Goal: Task Accomplishment & Management: Complete application form

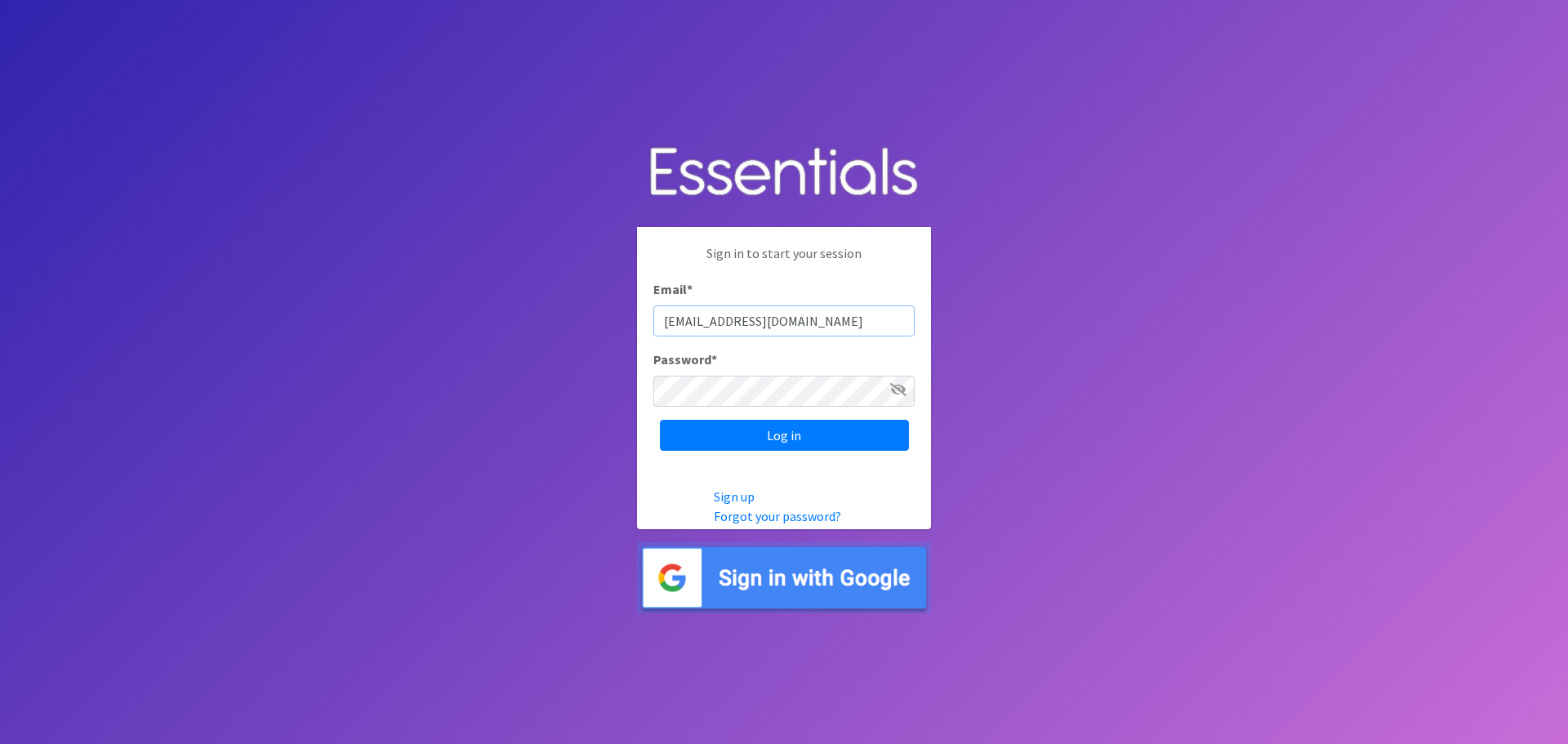
type input "[EMAIL_ADDRESS][DOMAIN_NAME]"
click at [805, 430] on input "Log in" at bounding box center [784, 435] width 249 height 31
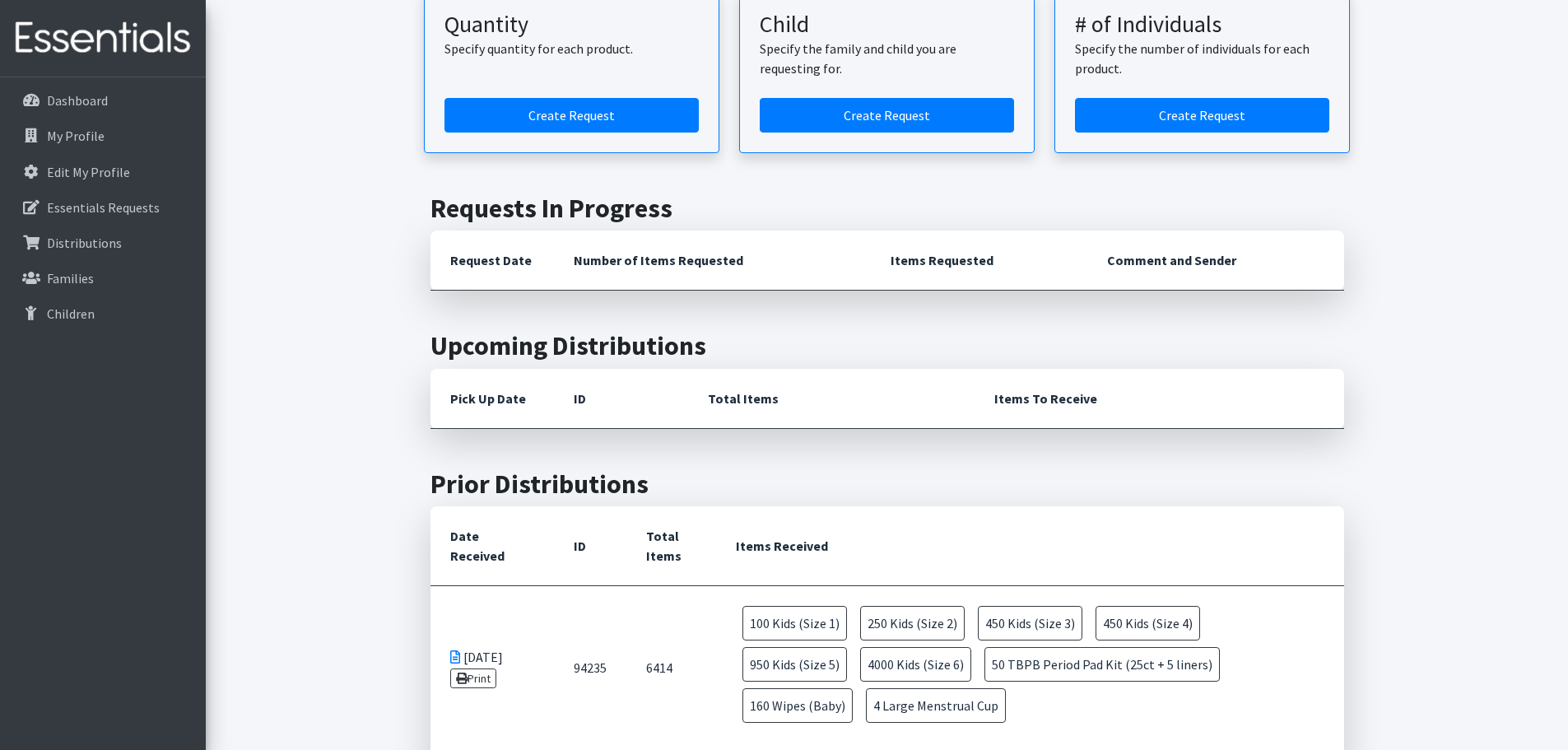
scroll to position [265, 0]
click at [811, 128] on link "Create Request" at bounding box center [886, 116] width 255 height 34
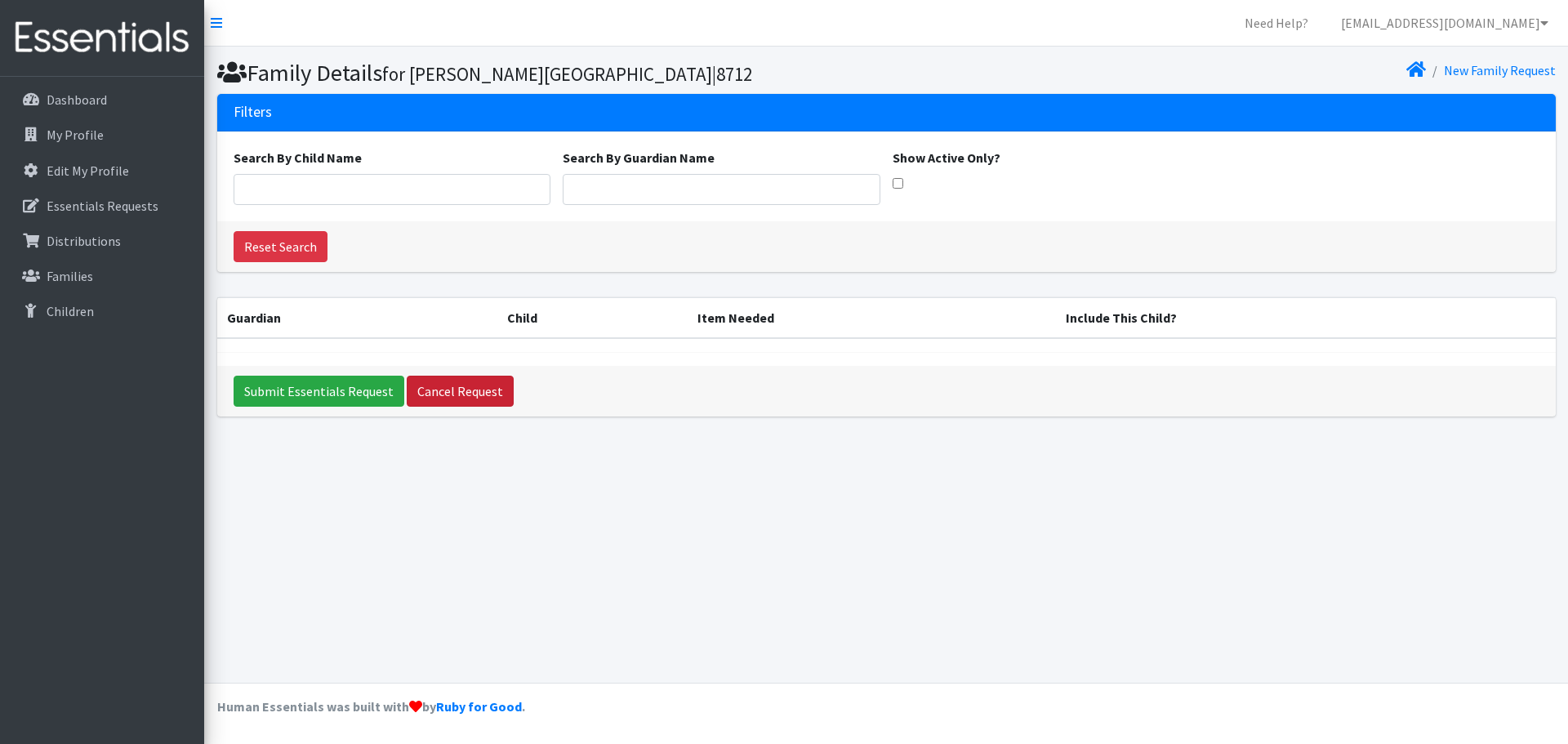
click at [452, 398] on link "Cancel Request" at bounding box center [460, 390] width 107 height 31
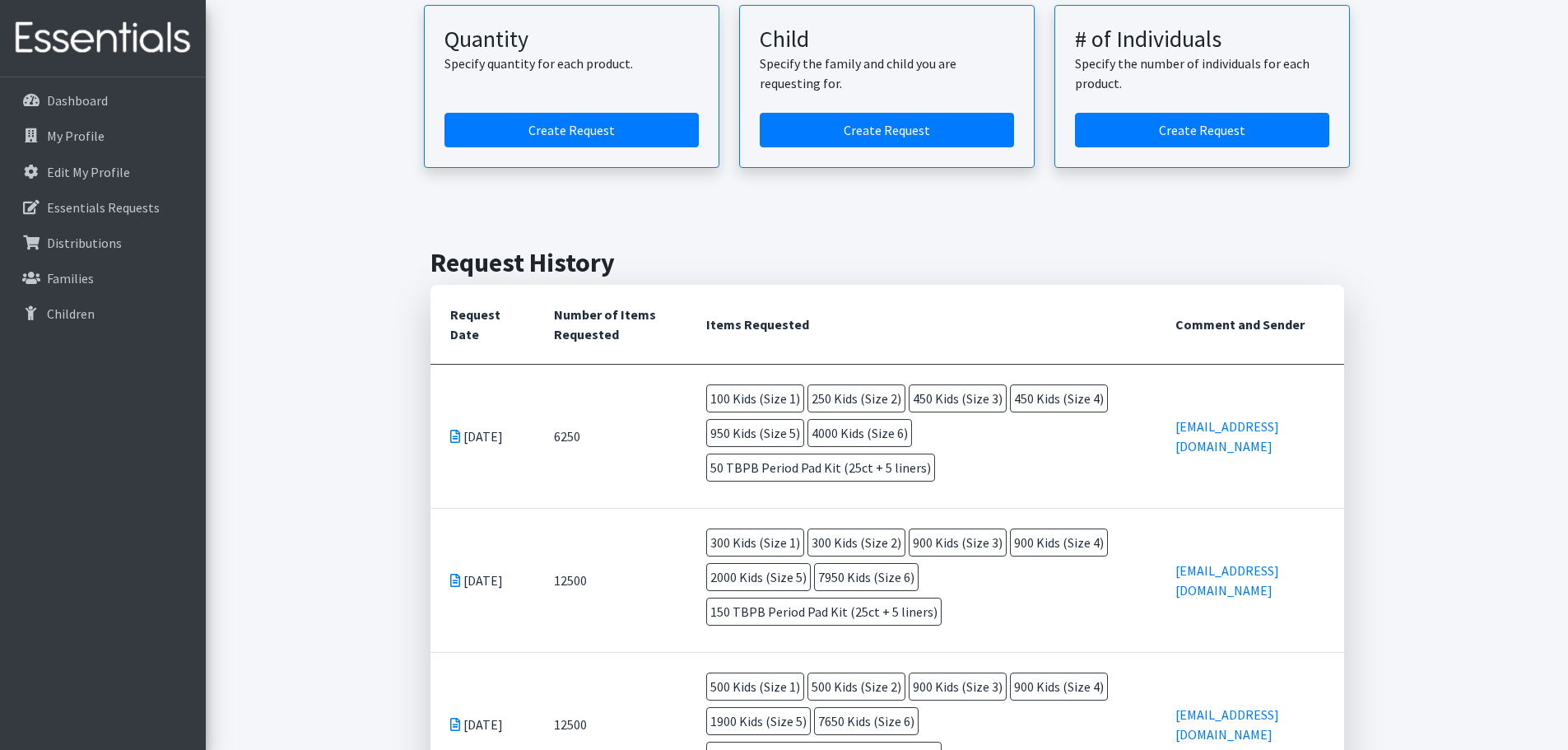
scroll to position [178, 0]
click at [591, 132] on link "Create Request" at bounding box center [571, 131] width 255 height 34
click at [621, 117] on link "Create Request" at bounding box center [571, 131] width 255 height 34
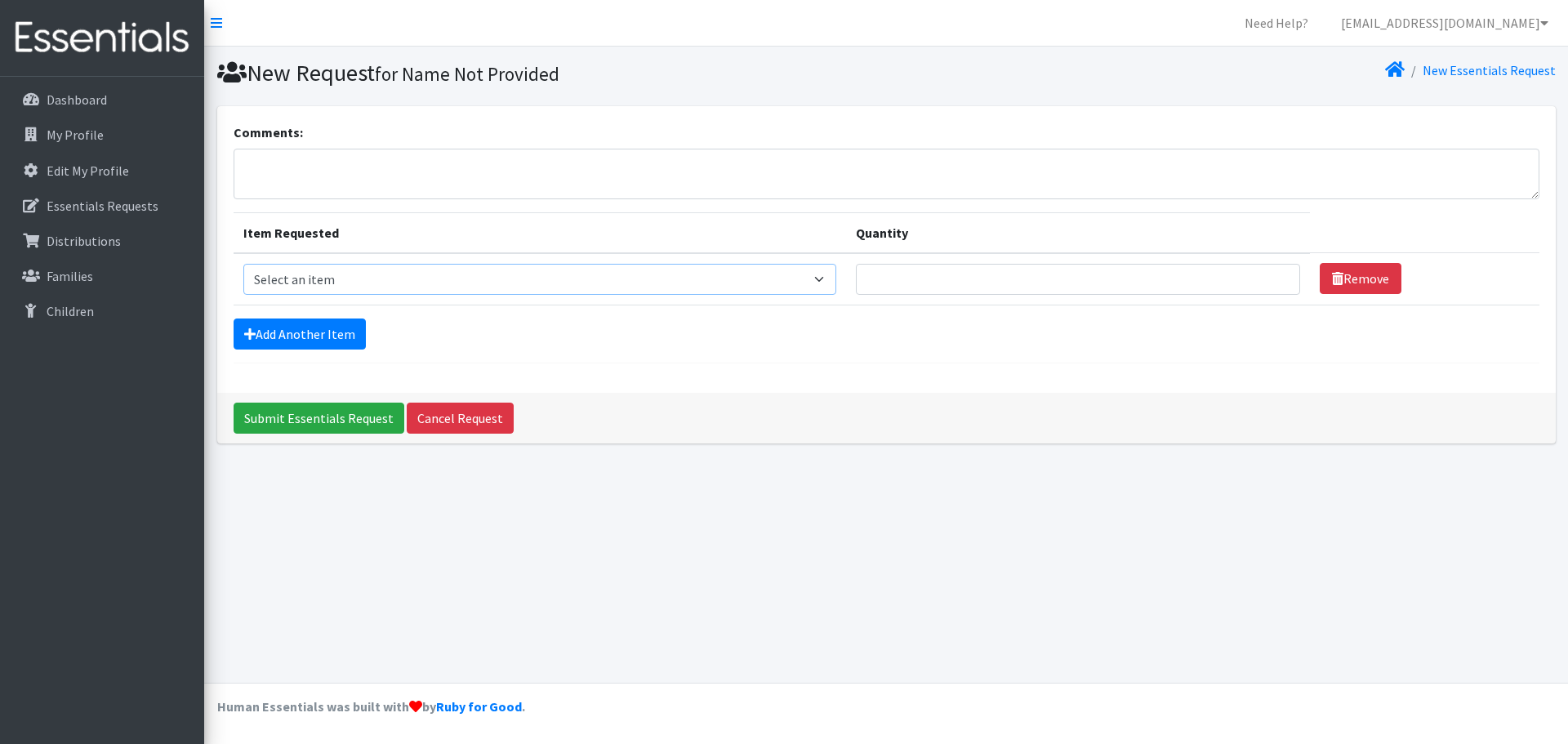
click at [810, 284] on select "Select an item F&D Men L/XL (38-50in waist) x48 F&D Men S/M (28-40in waist) x56…" at bounding box center [540, 279] width 594 height 31
select select "1201"
click at [243, 264] on select "Select an item F&D Men L/XL (38-50in waist) x48 F&D Men S/M (28-40in waist) x56…" at bounding box center [540, 279] width 594 height 31
click at [548, 270] on select "Select an item F&D Men L/XL (38-50in waist) x48 F&D Men S/M (28-40in waist) x56…" at bounding box center [540, 279] width 594 height 31
select select "1201"
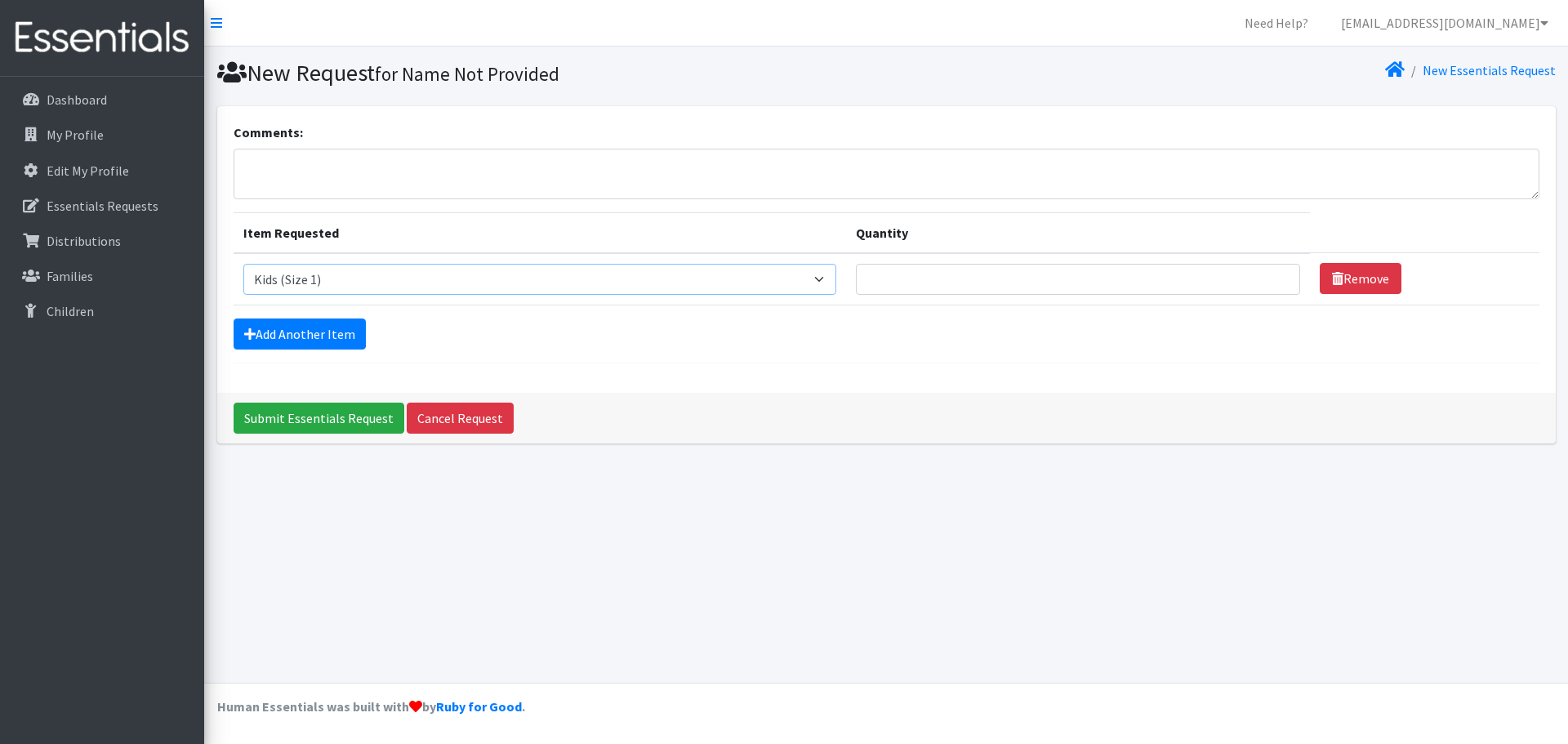
click at [243, 264] on select "Select an item F&D Men L/XL (38-50in waist) x48 F&D Men S/M (28-40in waist) x56…" at bounding box center [540, 279] width 594 height 31
click at [975, 284] on input "Quantity" at bounding box center [1078, 279] width 444 height 31
type input "500"
click at [314, 331] on link "Add Another Item" at bounding box center [300, 334] width 132 height 31
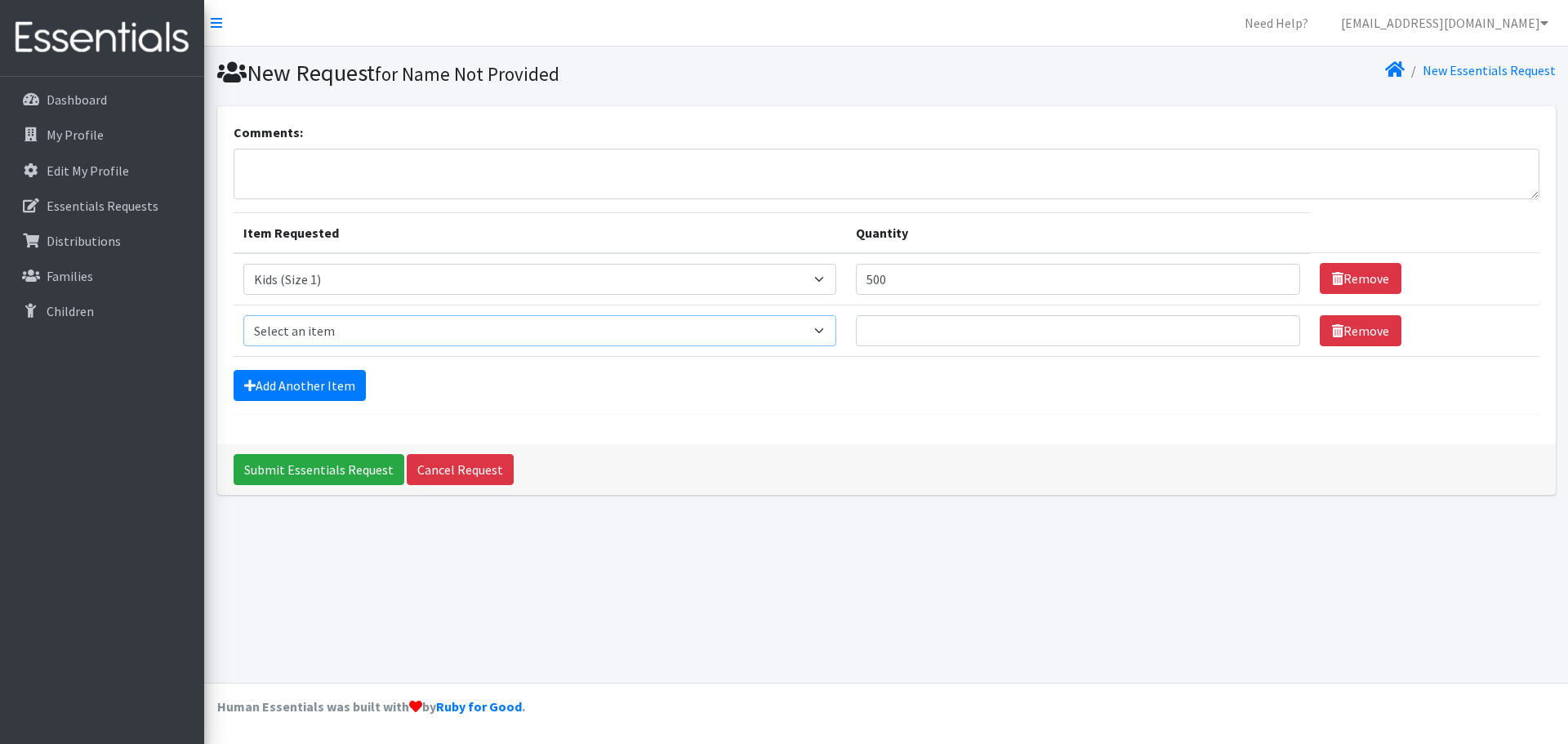
click at [314, 331] on select "Select an item F&D Men L/XL (38-50in waist) x48 F&D Men S/M (28-40in waist) x56…" at bounding box center [540, 330] width 594 height 31
select select "1202"
click at [243, 315] on select "Select an item F&D Men L/XL (38-50in waist) x48 F&D Men S/M (28-40in waist) x56…" at bounding box center [540, 330] width 594 height 31
click at [939, 320] on input "Quantity" at bounding box center [1078, 330] width 444 height 31
type input "500"
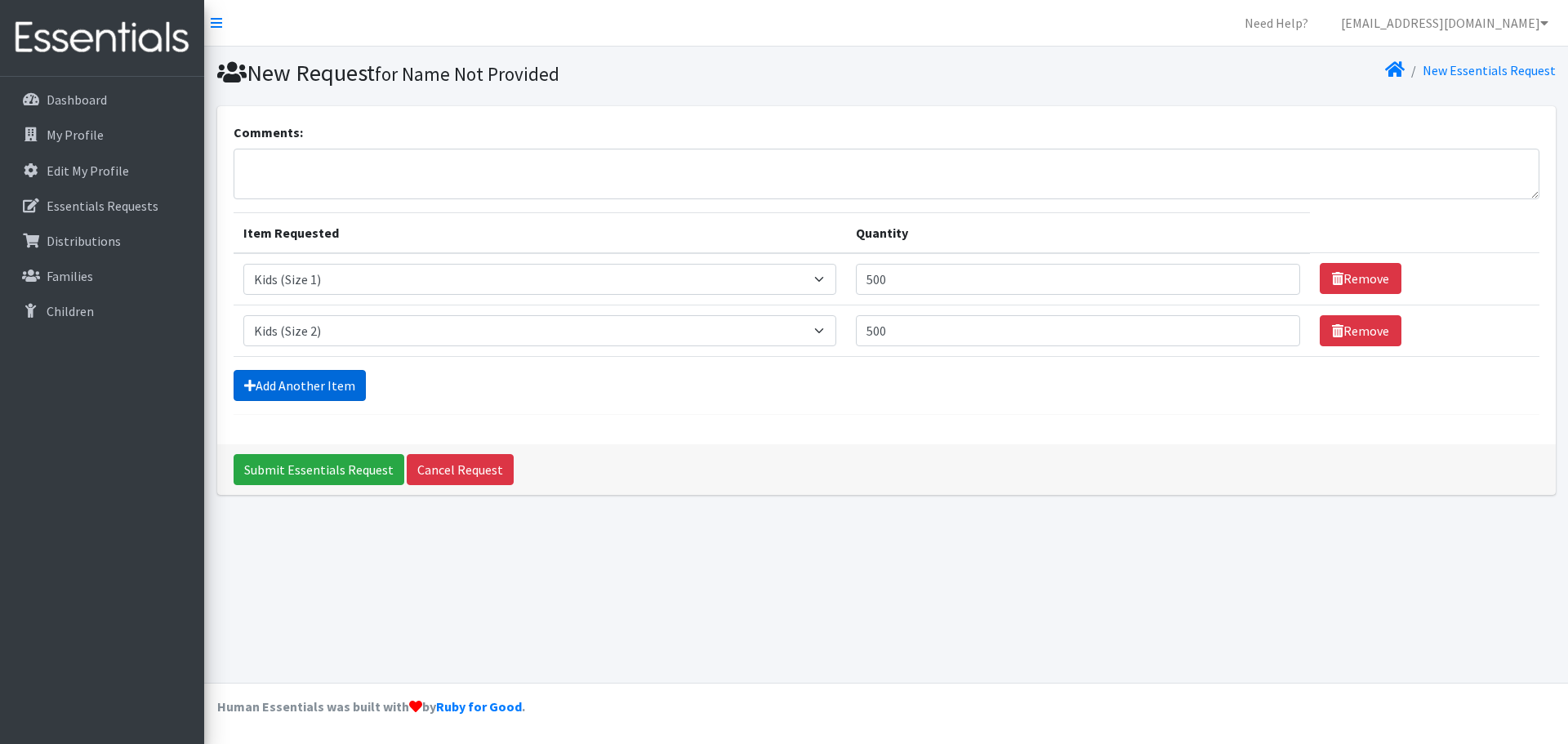
click at [330, 389] on link "Add Another Item" at bounding box center [300, 385] width 132 height 31
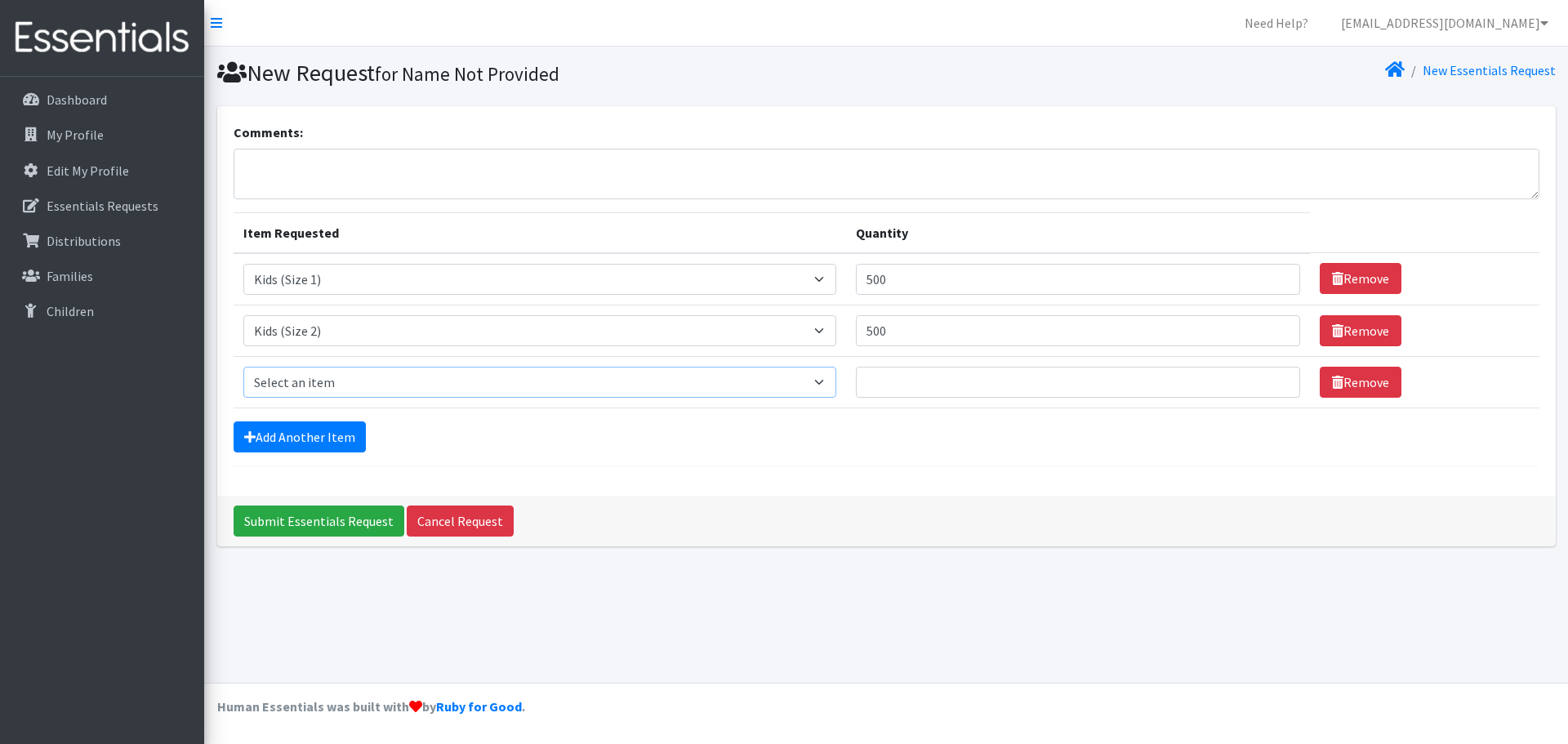
click at [330, 389] on select "Select an item F&D Men L/XL (38-50in waist) x48 F&D Men S/M (28-40in waist) x56…" at bounding box center [540, 382] width 594 height 31
select select "1221"
click at [243, 367] on select "Select an item F&D Men L/XL (38-50in waist) x48 F&D Men S/M (28-40in waist) x56…" at bounding box center [540, 382] width 594 height 31
click at [907, 382] on input "Quantity" at bounding box center [1078, 382] width 444 height 31
type input "900"
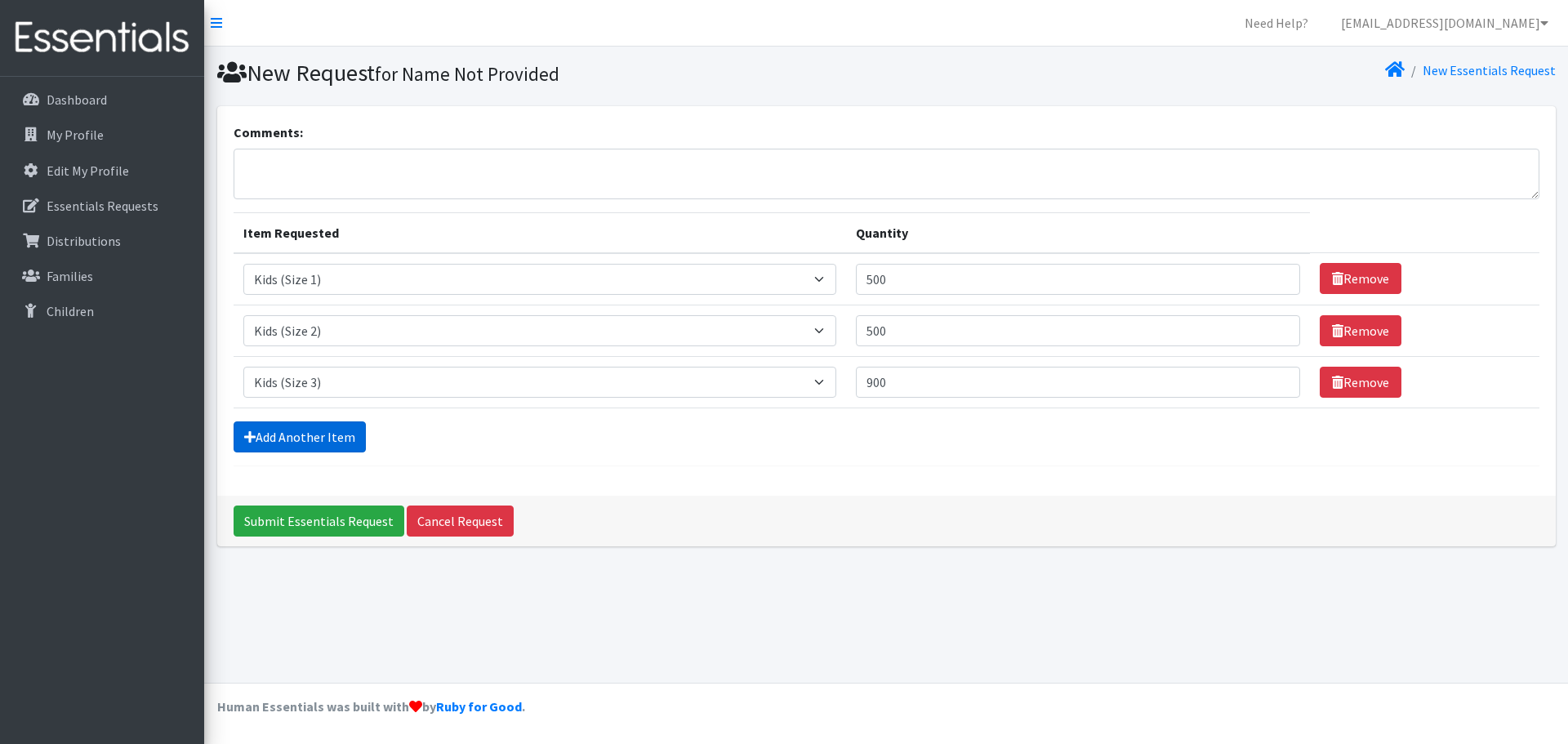
click at [340, 436] on link "Add Another Item" at bounding box center [300, 437] width 132 height 31
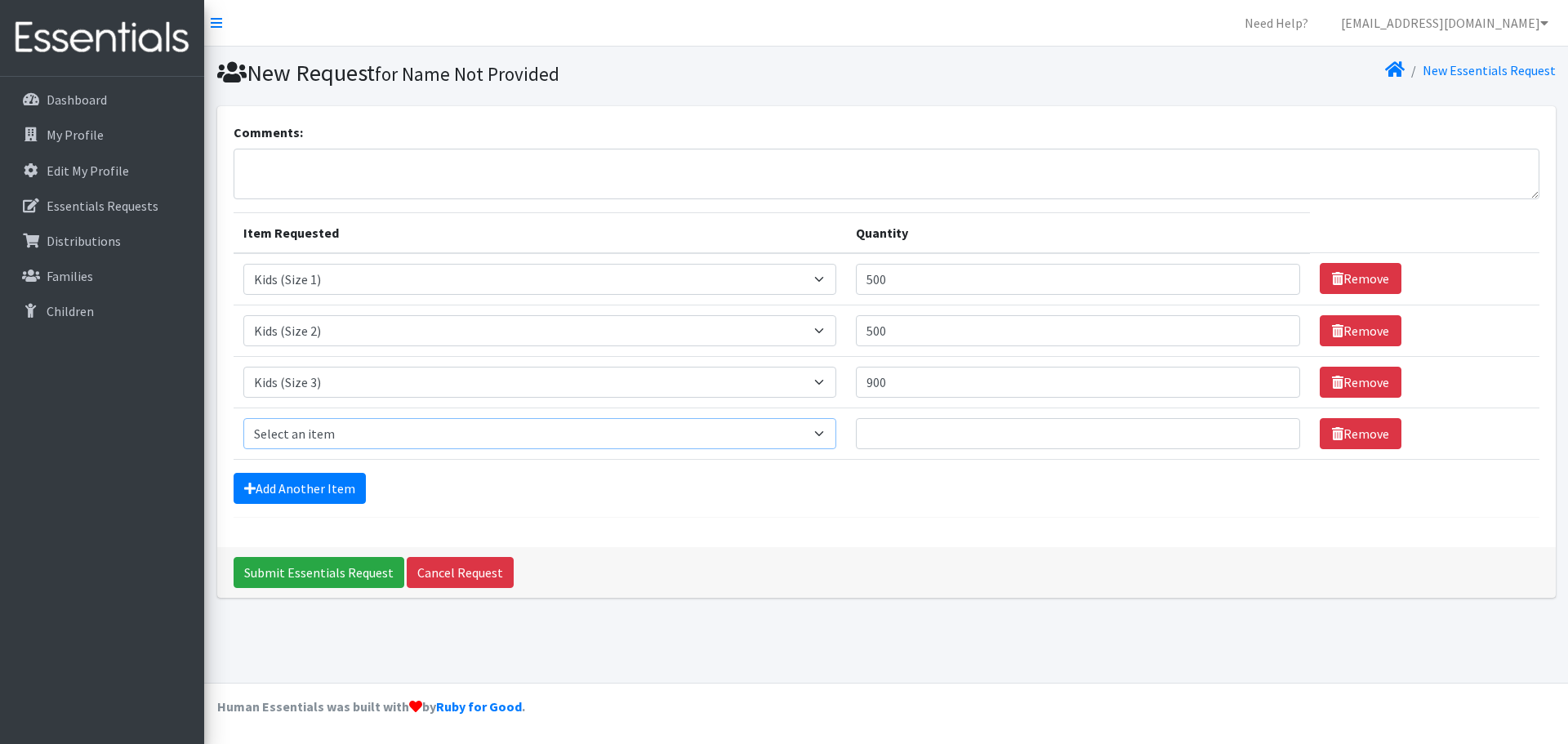
click at [346, 435] on select "Select an item F&D Men L/XL (38-50in waist) x48 F&D Men S/M (28-40in waist) x56…" at bounding box center [540, 433] width 594 height 31
select select "1213"
click at [243, 418] on select "Select an item F&D Men L/XL (38-50in waist) x48 F&D Men S/M (28-40in waist) x56…" at bounding box center [540, 433] width 594 height 31
click at [915, 442] on input "Quantity" at bounding box center [1078, 433] width 444 height 31
type input "900"
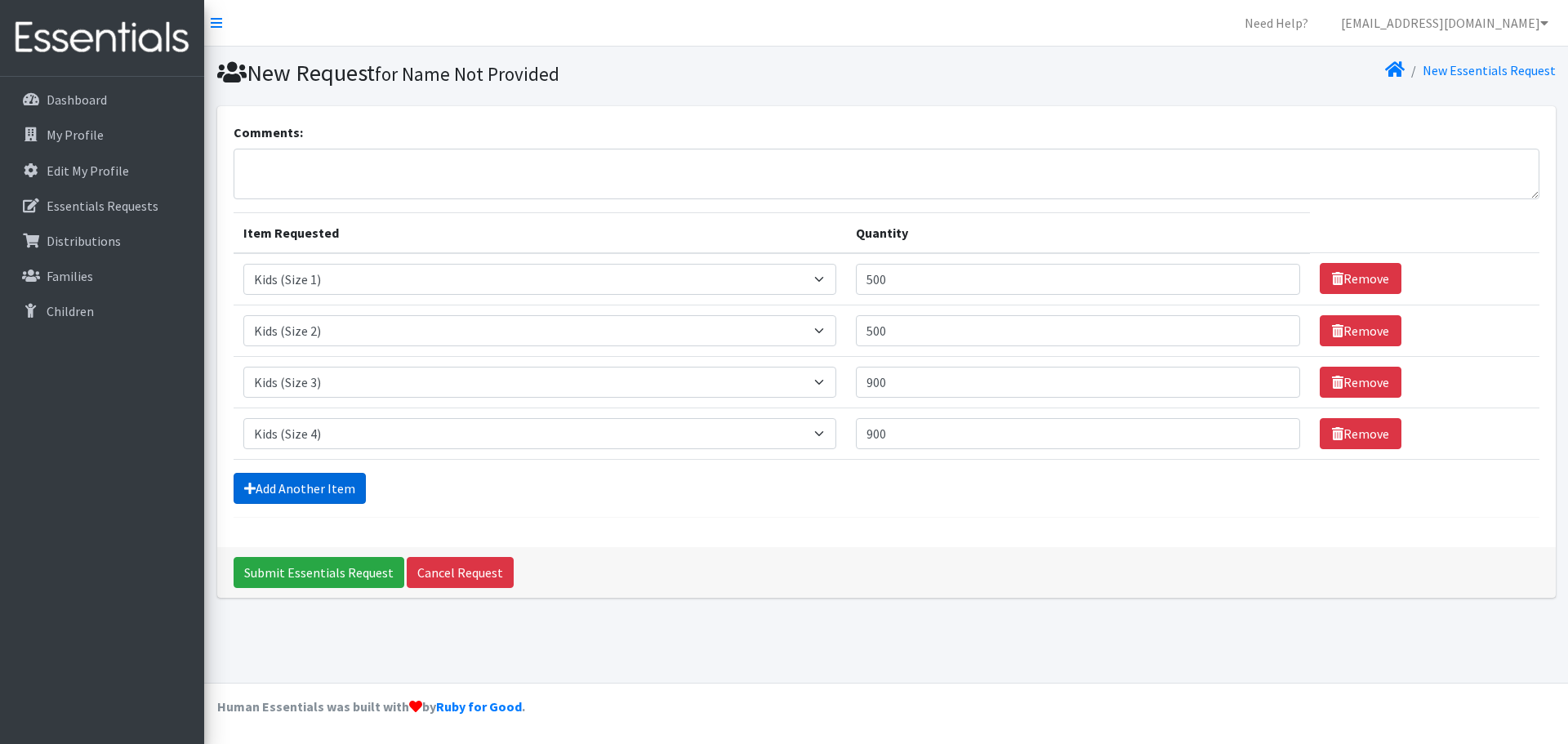
click at [322, 488] on link "Add Another Item" at bounding box center [300, 488] width 132 height 31
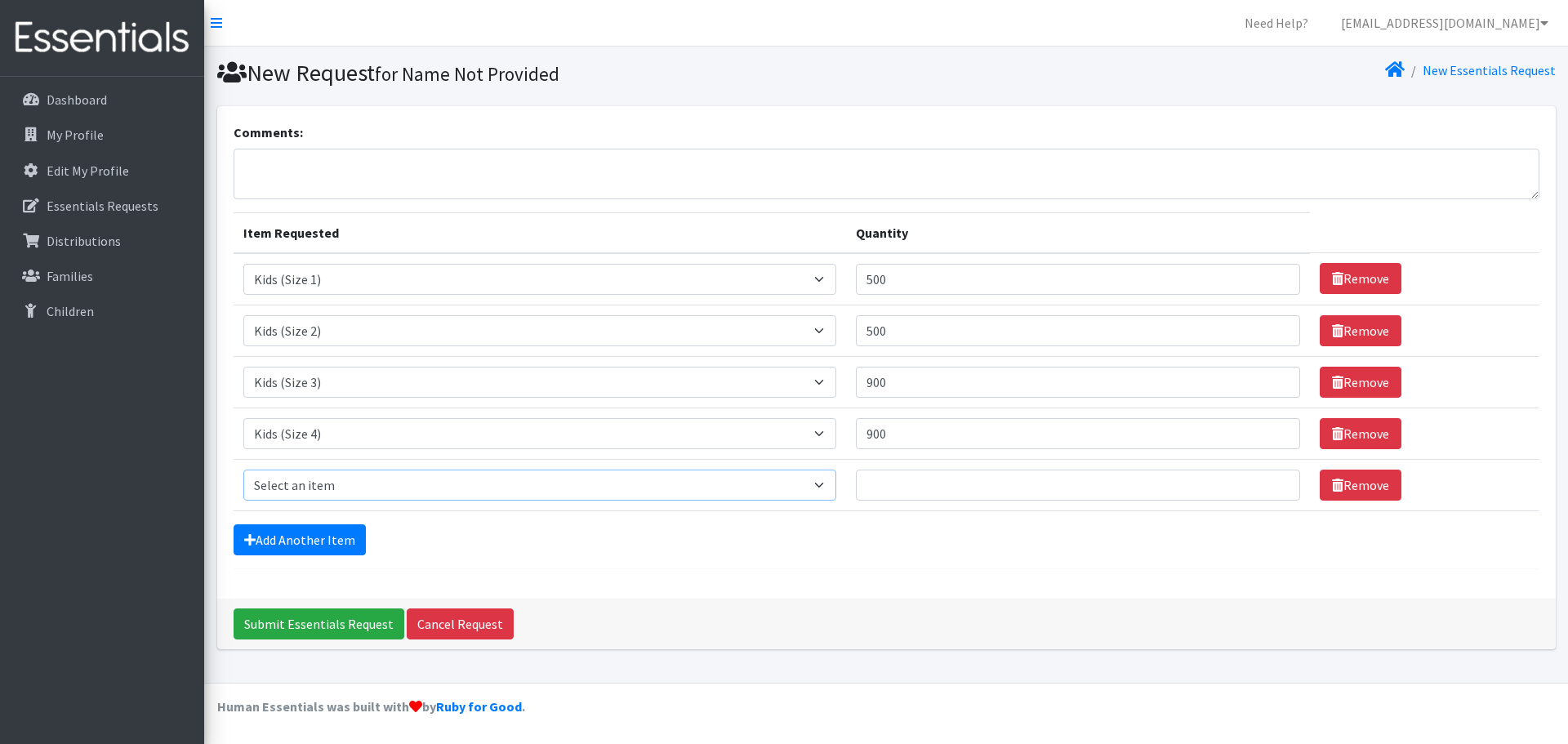
click at [322, 488] on select "Select an item F&D Men L/XL (38-50in waist) x48 F&D Men S/M (28-40in waist) x56…" at bounding box center [540, 485] width 594 height 31
select select "1214"
click at [243, 470] on select "Select an item F&D Men L/XL (38-50in waist) x48 F&D Men S/M (28-40in waist) x56…" at bounding box center [540, 485] width 594 height 31
click at [911, 494] on input "Quantity" at bounding box center [1078, 485] width 444 height 31
type input "1"
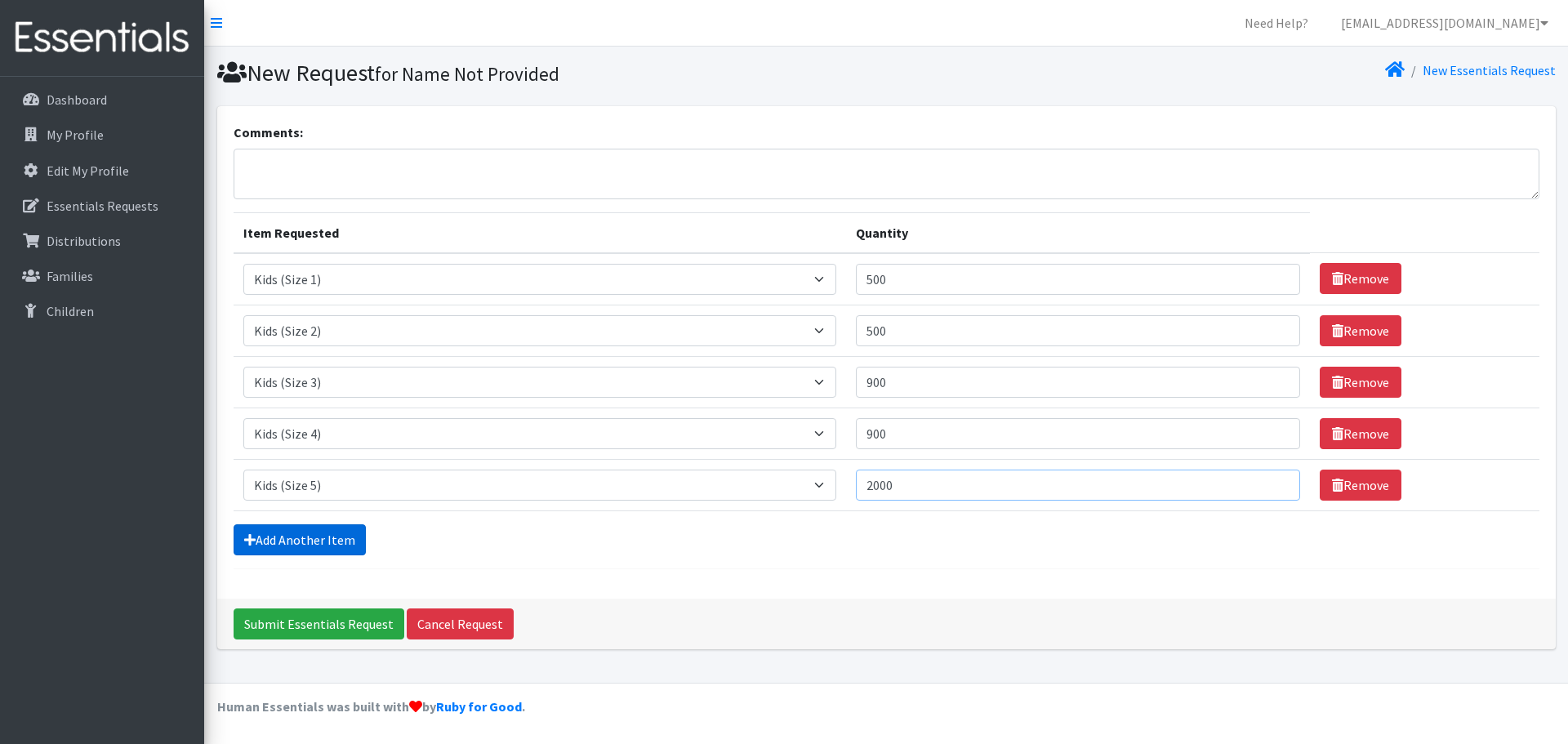
type input "2000"
click at [272, 542] on link "Add Another Item" at bounding box center [300, 539] width 132 height 31
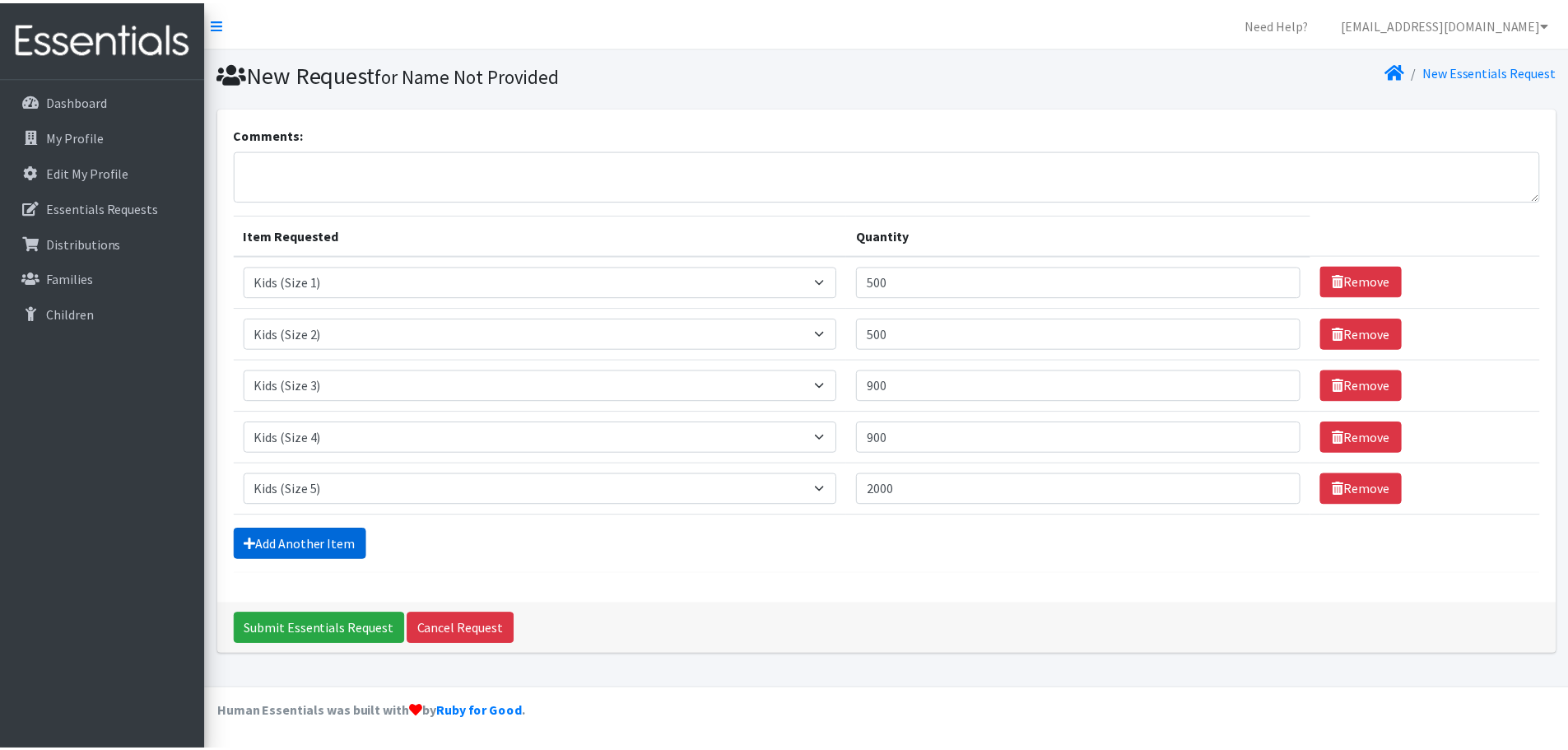
scroll to position [31, 0]
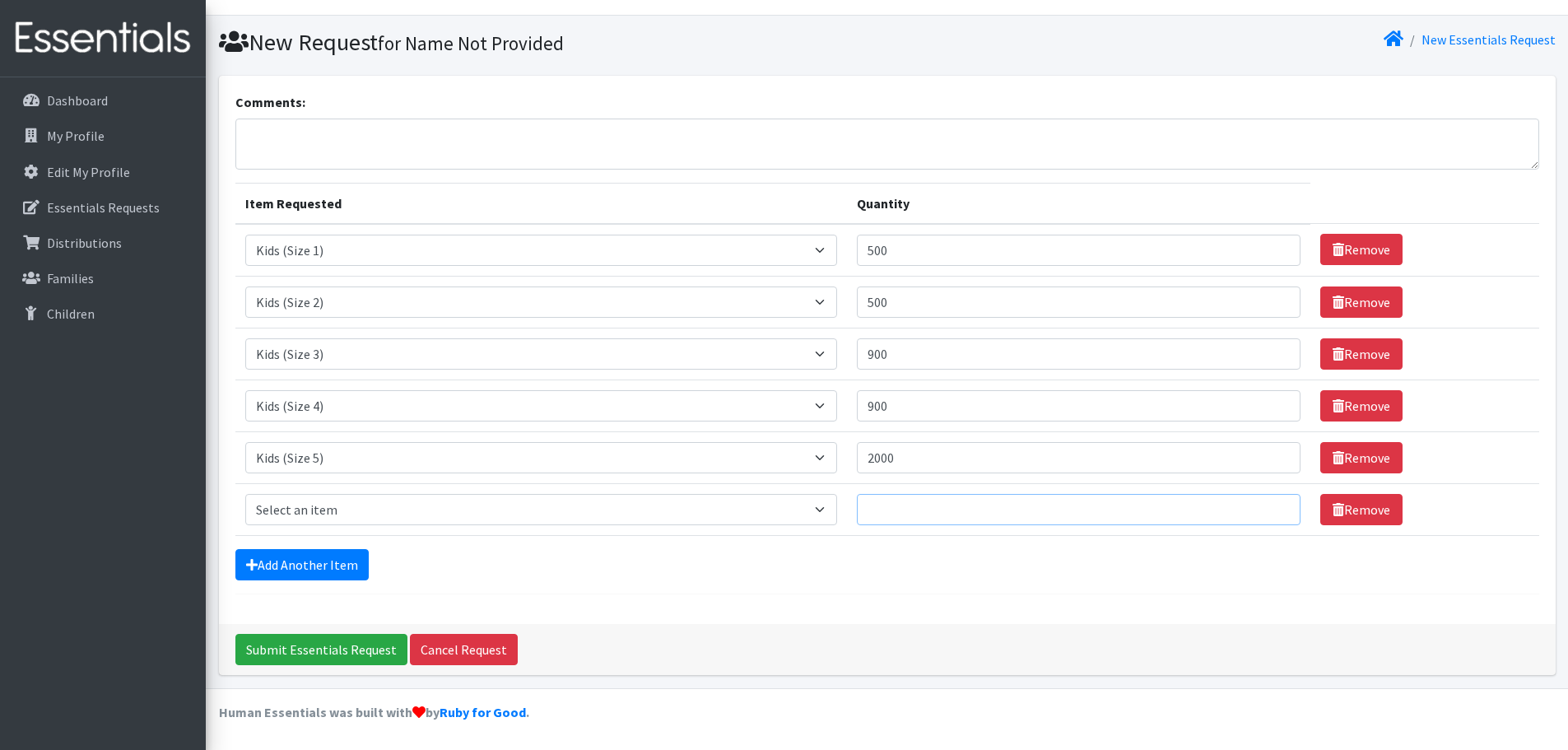
click at [940, 510] on input "Quantity" at bounding box center [1078, 509] width 443 height 31
type input "7950"
click at [386, 514] on select "Select an item F&D Men L/XL (38-50in waist) x48 F&D Men S/M (28-40in waist) x56…" at bounding box center [541, 509] width 593 height 31
select select "1216"
click at [245, 494] on select "Select an item F&D Men L/XL (38-50in waist) x48 F&D Men S/M (28-40in waist) x56…" at bounding box center [541, 509] width 593 height 31
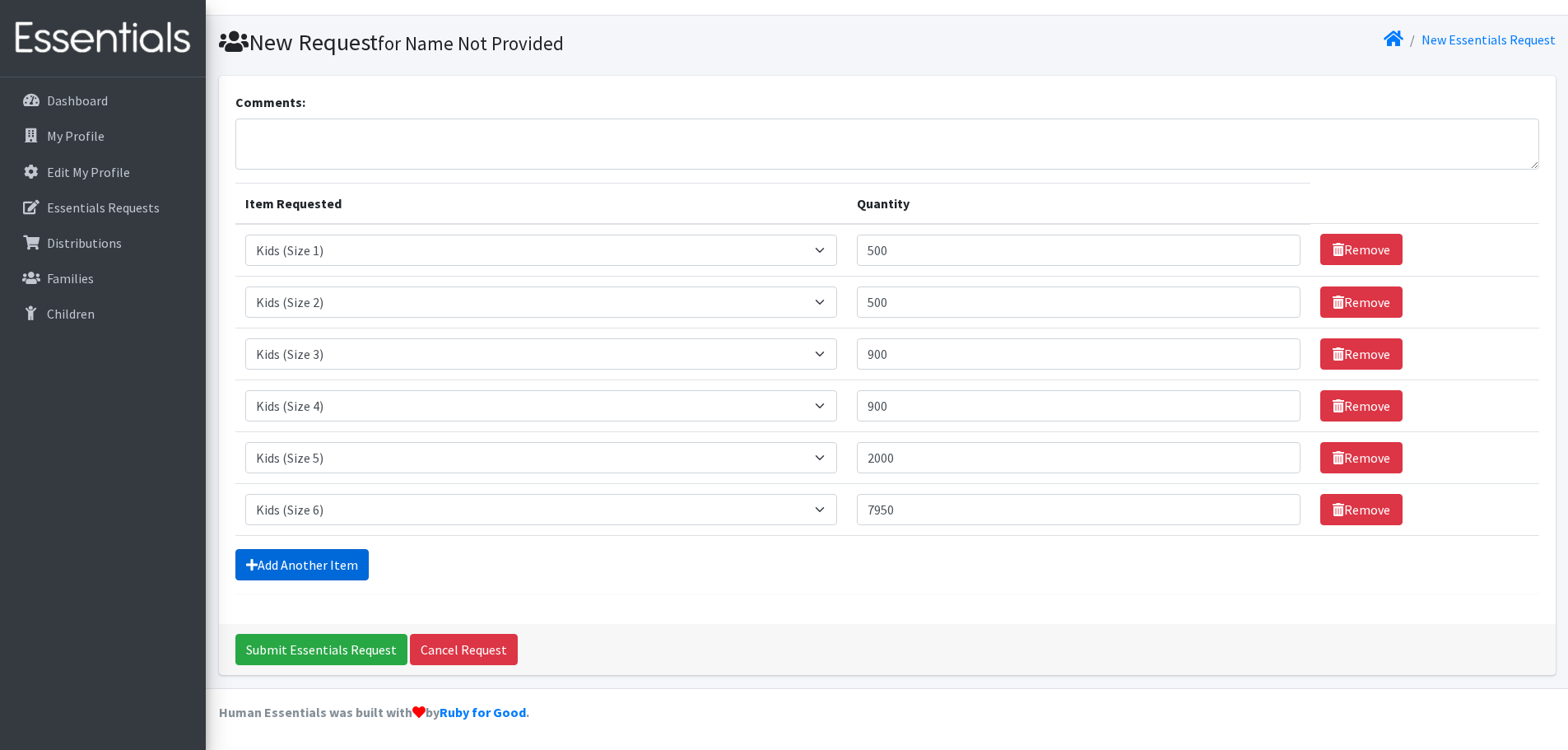
click at [308, 570] on link "Add Another Item" at bounding box center [302, 564] width 133 height 31
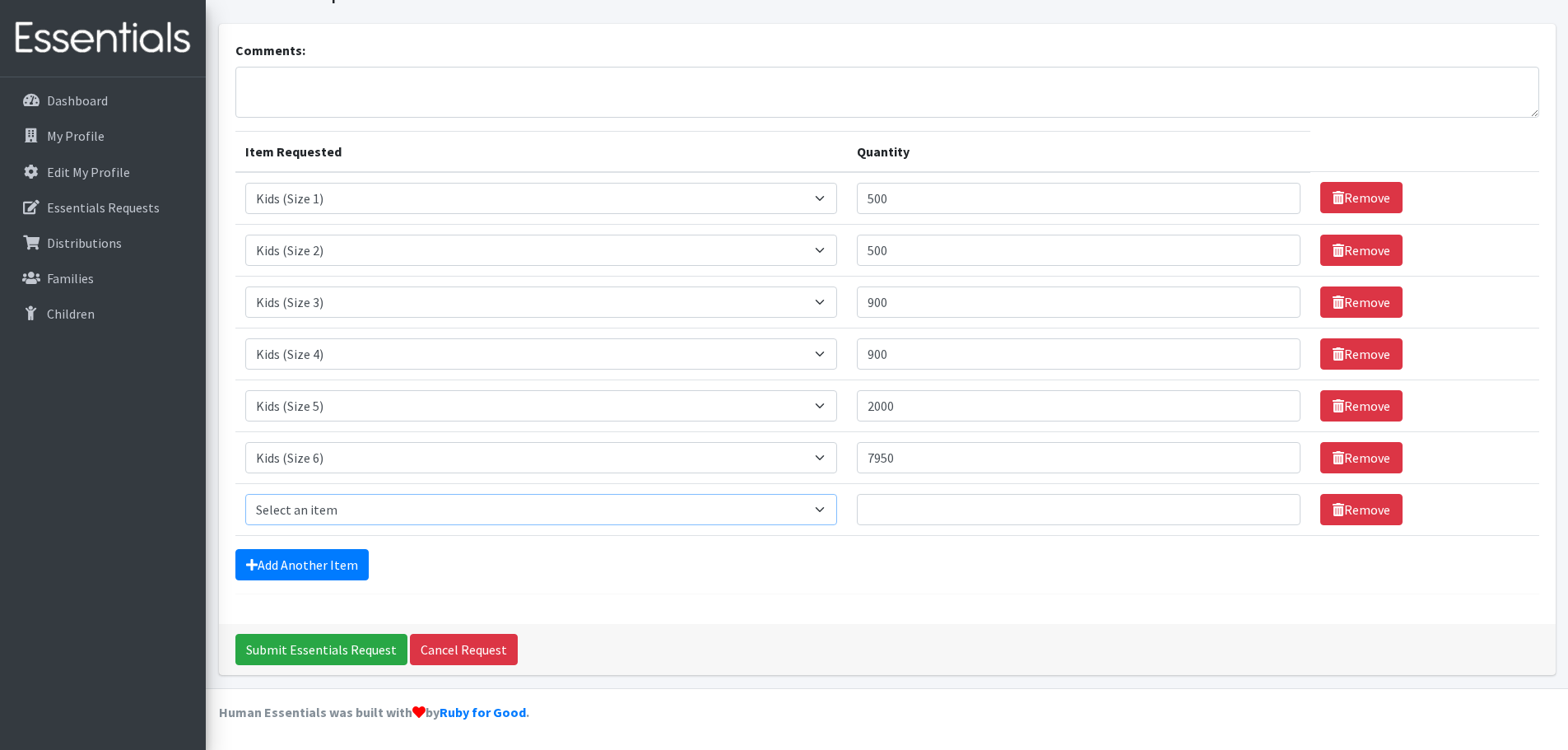
click at [341, 515] on select "Select an item F&D Men L/XL (38-50in waist) x48 F&D Men S/M (28-40in waist) x56…" at bounding box center [541, 509] width 593 height 31
select select "15347"
click at [245, 494] on select "Select an item F&D Men L/XL (38-50in waist) x48 F&D Men S/M (28-40in waist) x56…" at bounding box center [541, 509] width 593 height 31
click at [921, 502] on input "Quantity" at bounding box center [1078, 509] width 443 height 31
type input "150"
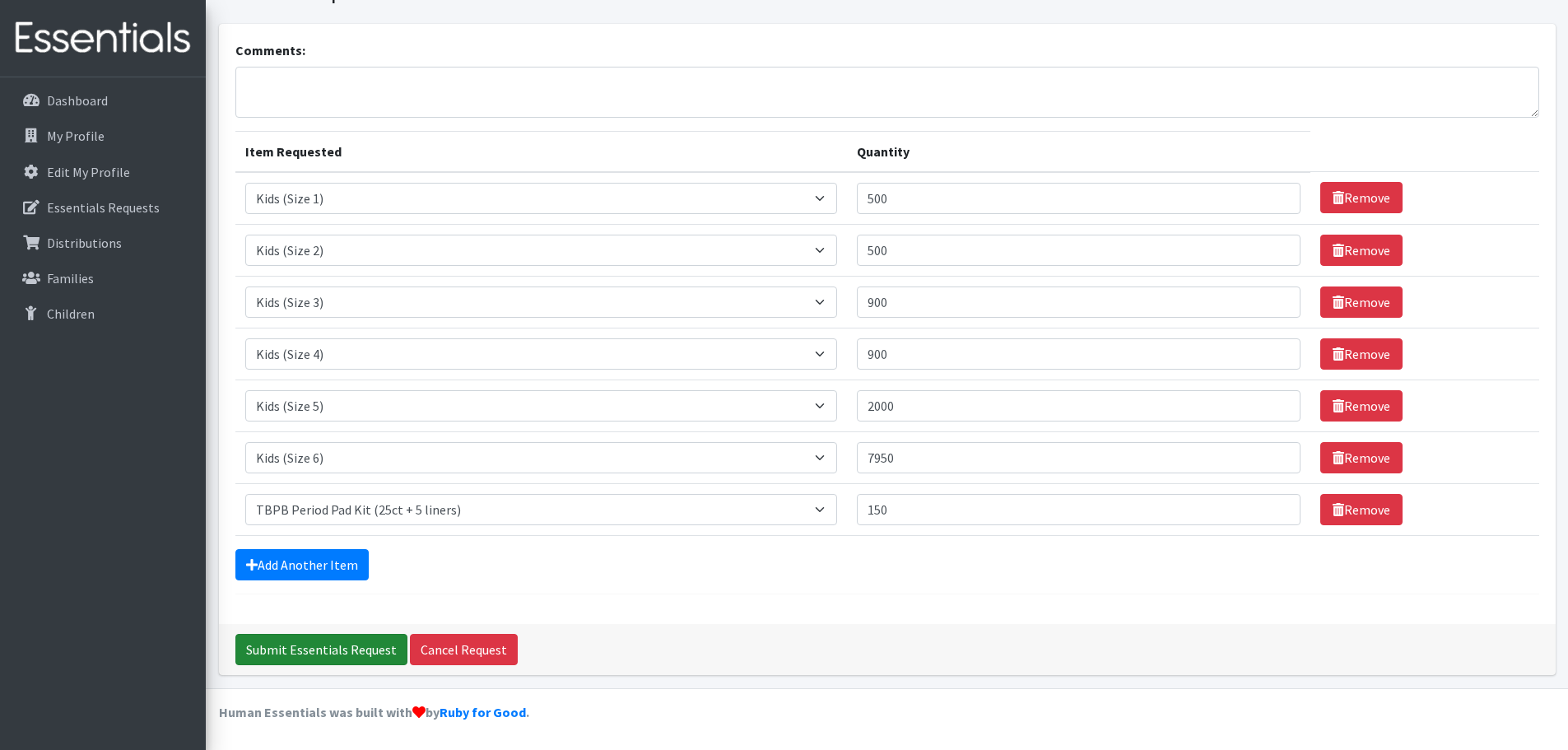
click at [351, 649] on input "Submit Essentials Request" at bounding box center [321, 649] width 172 height 31
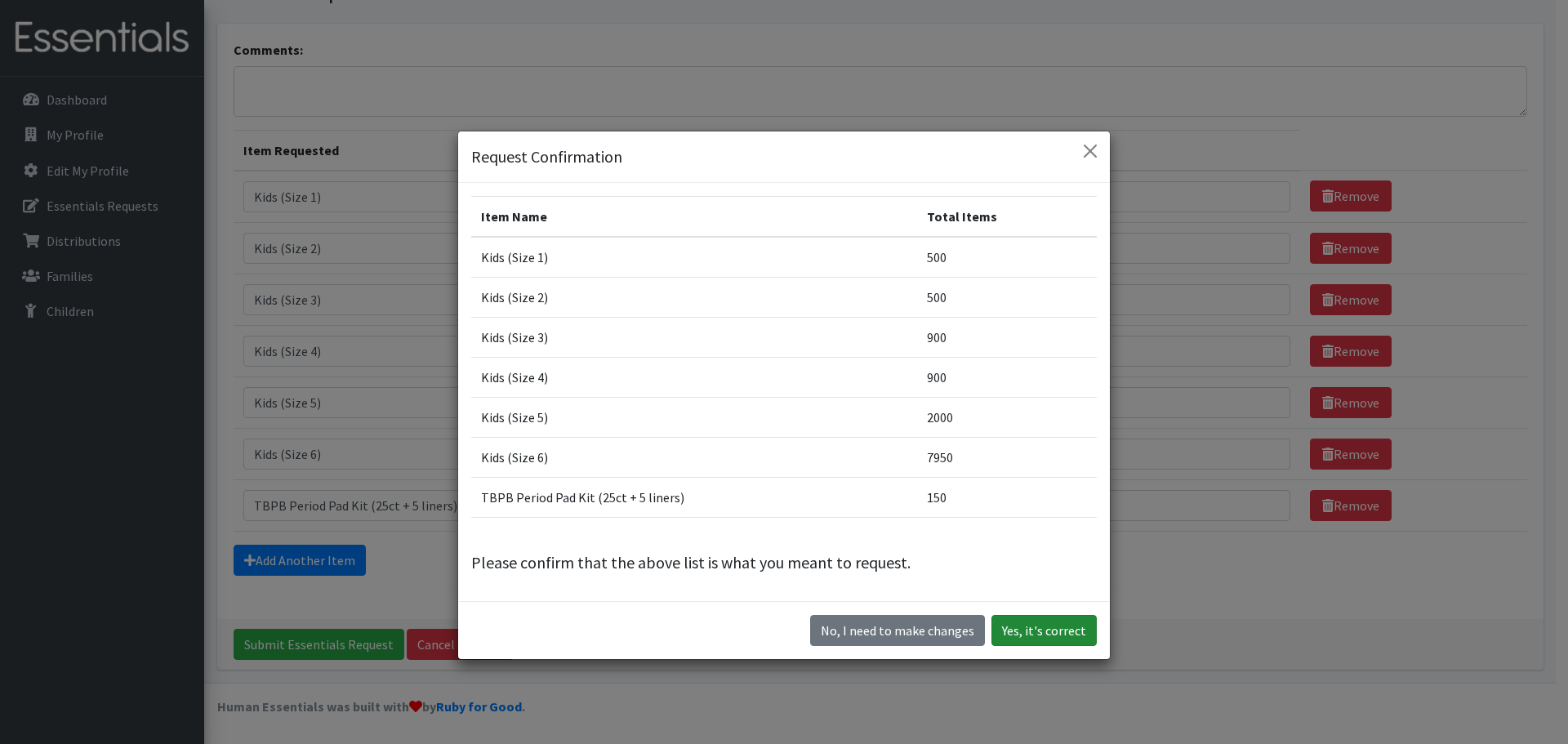
click at [1004, 628] on button "Yes, it's correct" at bounding box center [1043, 630] width 105 height 31
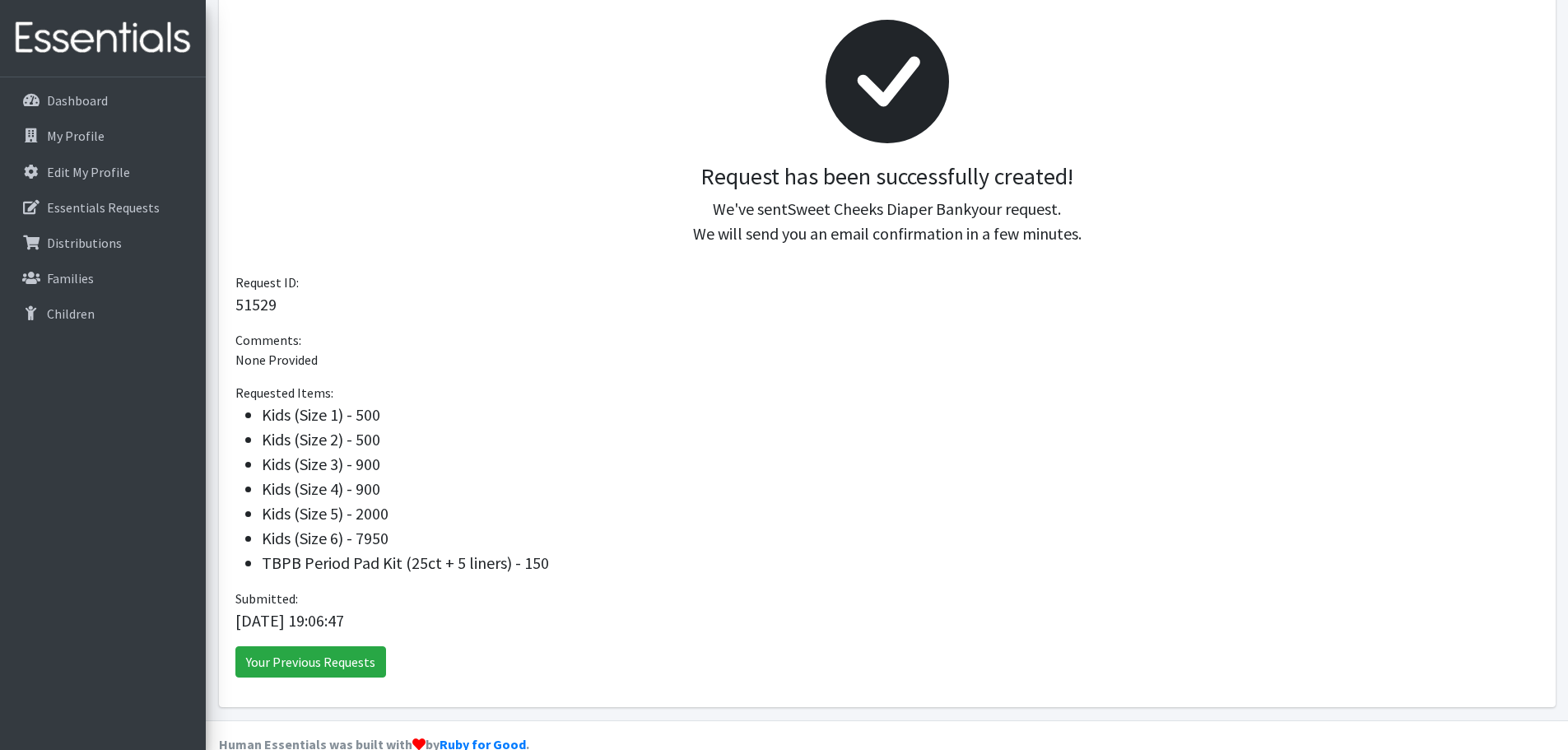
scroll to position [261, 0]
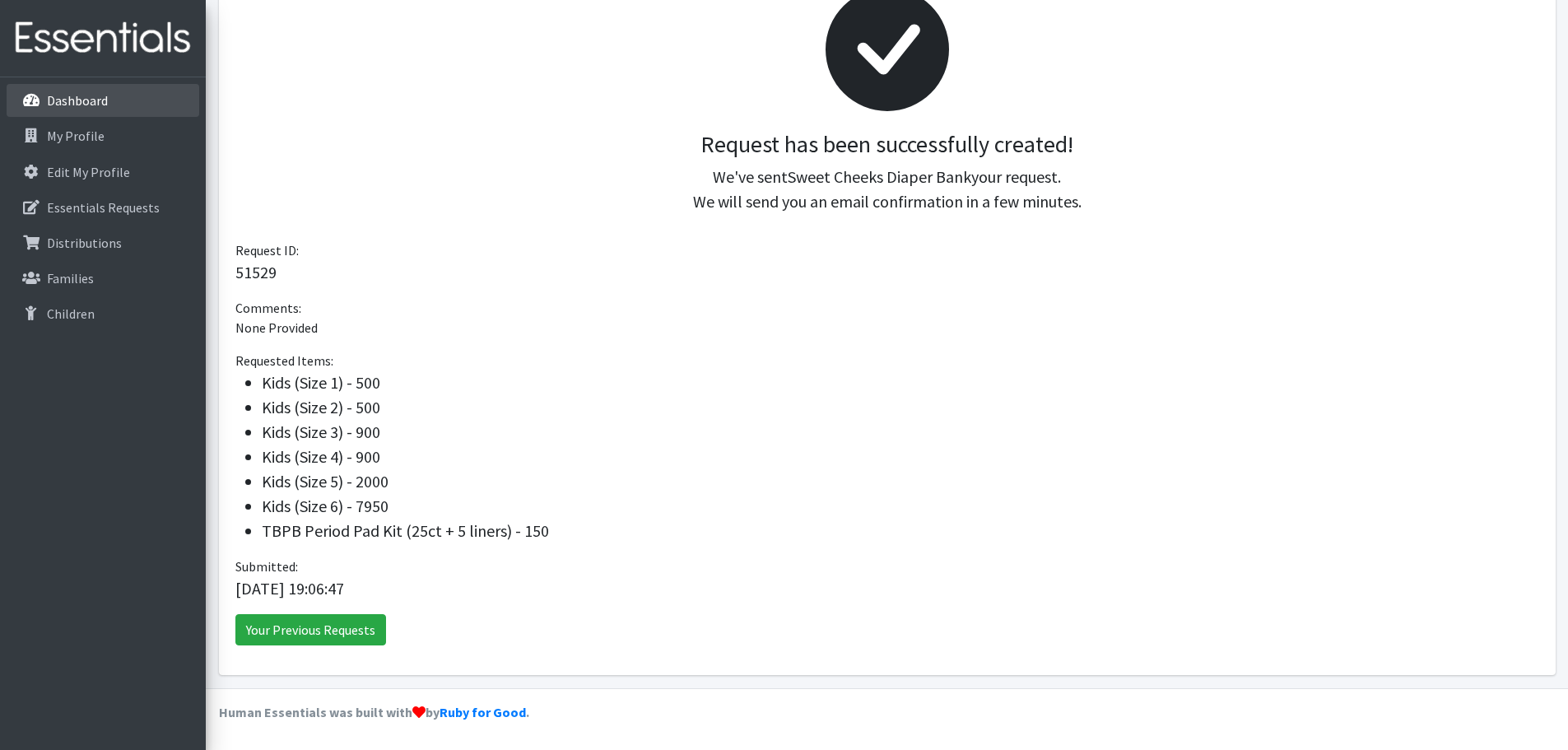
click at [99, 99] on p "Dashboard" at bounding box center [77, 100] width 61 height 16
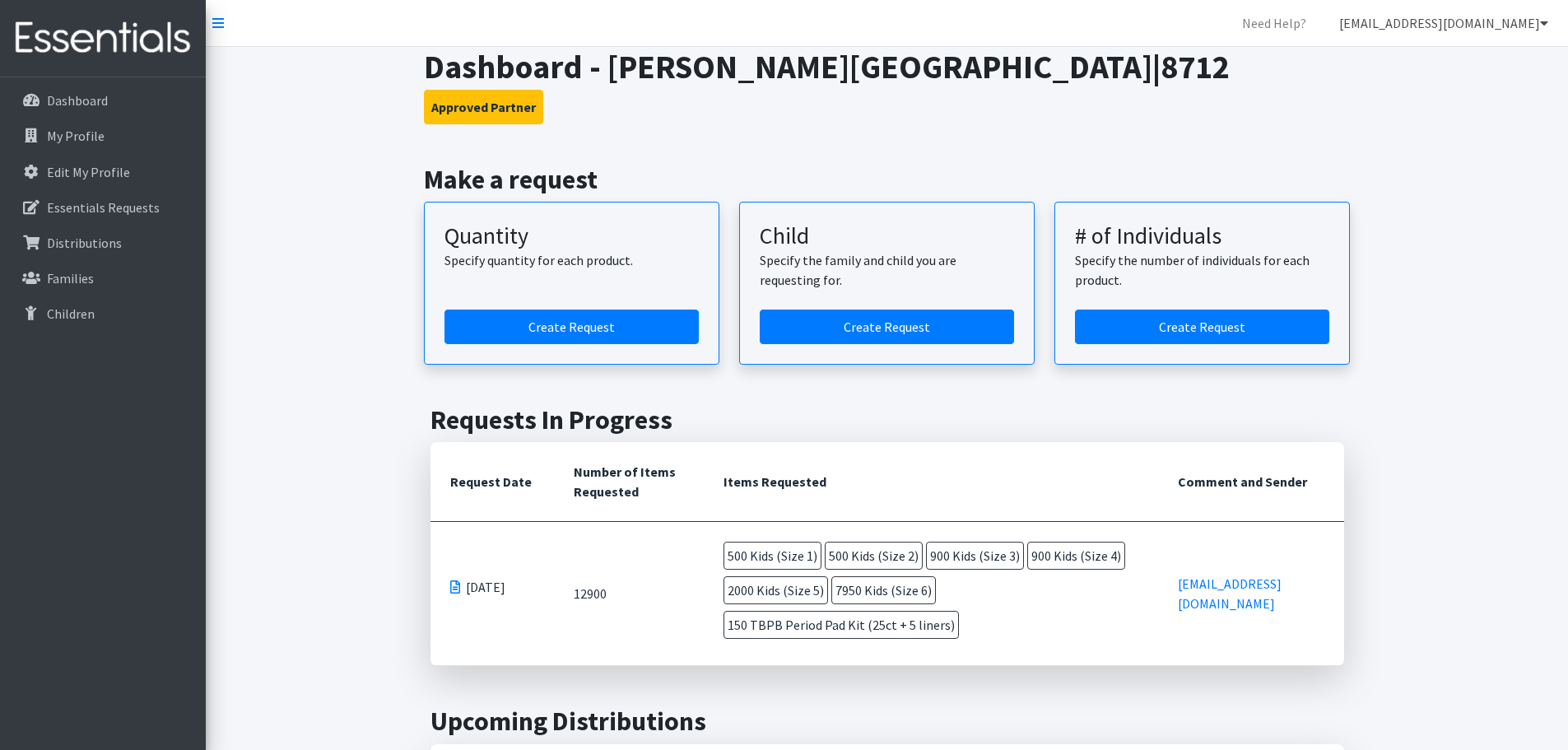
click at [1541, 22] on icon at bounding box center [1544, 23] width 9 height 13
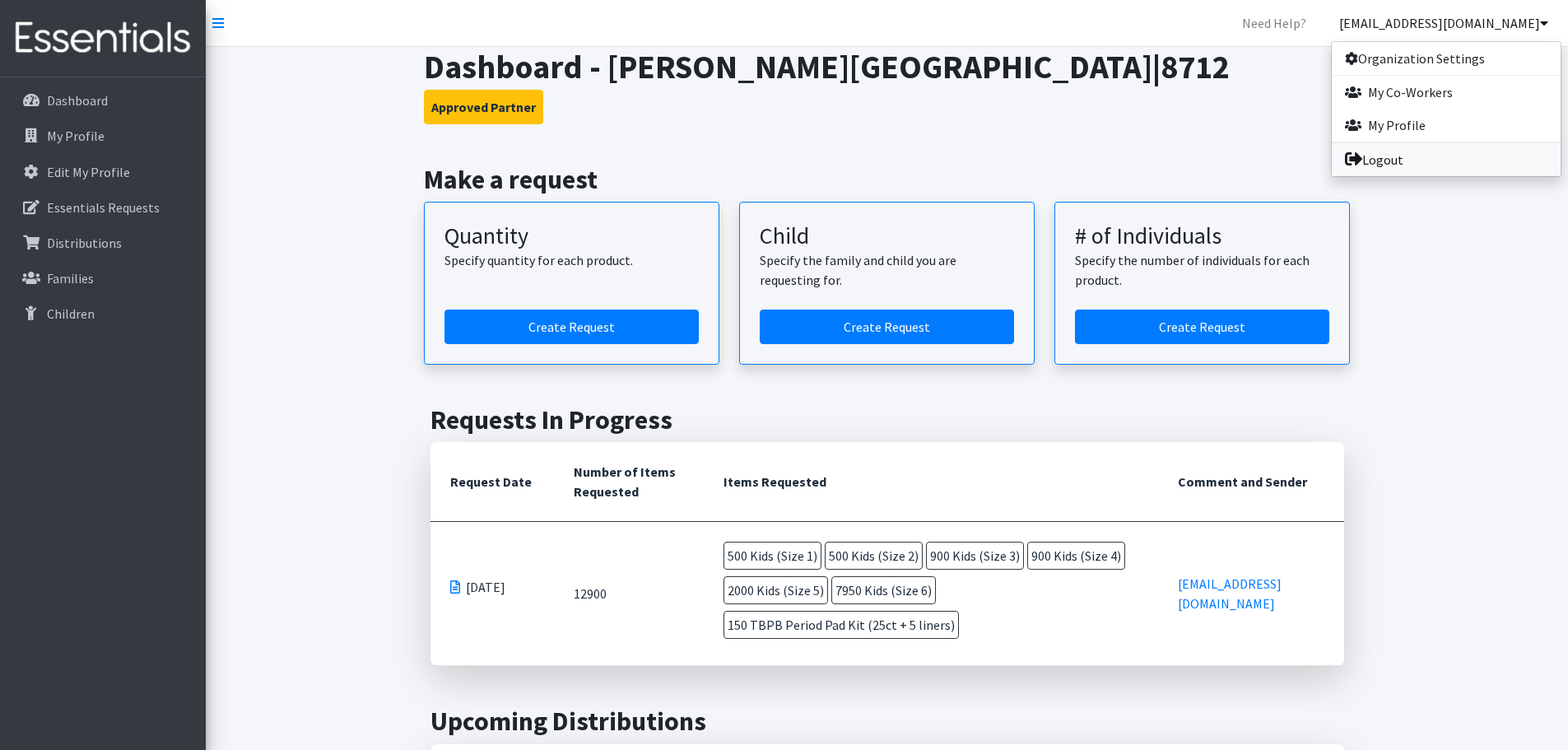
click at [1412, 152] on link "Logout" at bounding box center [1446, 159] width 229 height 33
